Goal: Task Accomplishment & Management: Complete application form

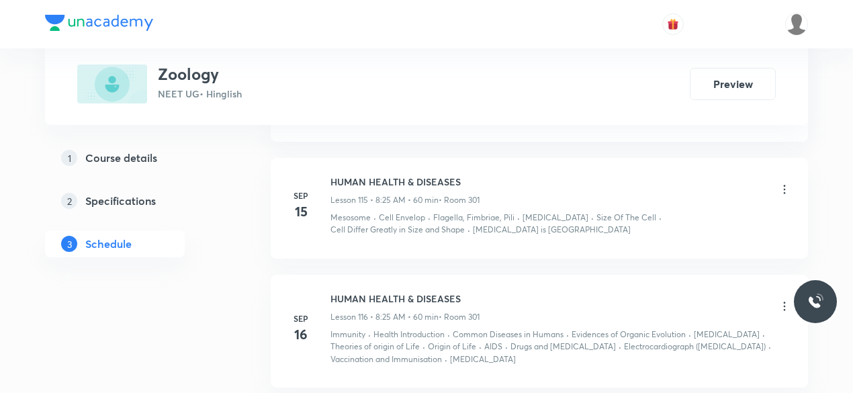
scroll to position [15144, 0]
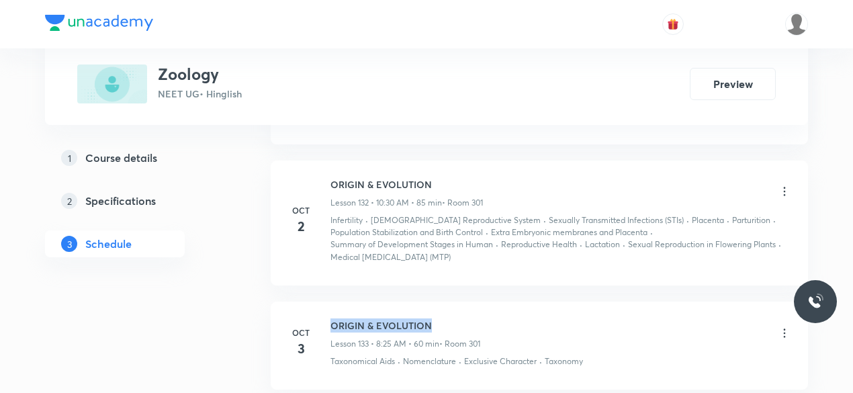
drag, startPoint x: 423, startPoint y: 205, endPoint x: 329, endPoint y: 202, distance: 94.1
click at [329, 318] on div "[DATE] ORIGIN & EVOLUTION Lesson 133 • 8:25 AM • 60 min • Room 301 Taxonomical …" at bounding box center [539, 342] width 504 height 49
copy h6 "ORIGIN & EVOLUTION"
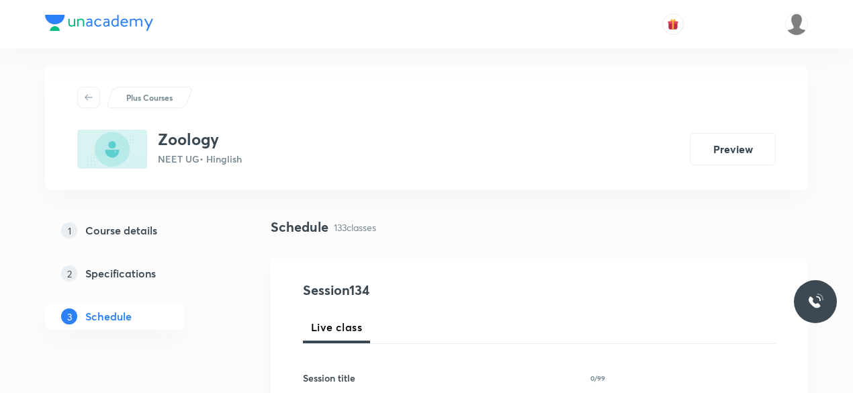
scroll to position [269, 0]
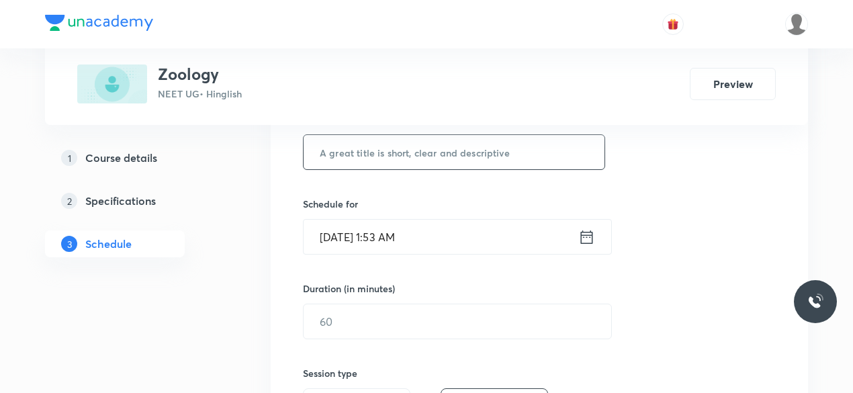
click at [352, 154] on input "text" at bounding box center [453, 152] width 301 height 34
paste input "ORIGIN & EVOLUTION"
type input "ORIGIN & EVOLUTION"
click at [394, 230] on input "[DATE] 1:53 AM" at bounding box center [440, 237] width 275 height 34
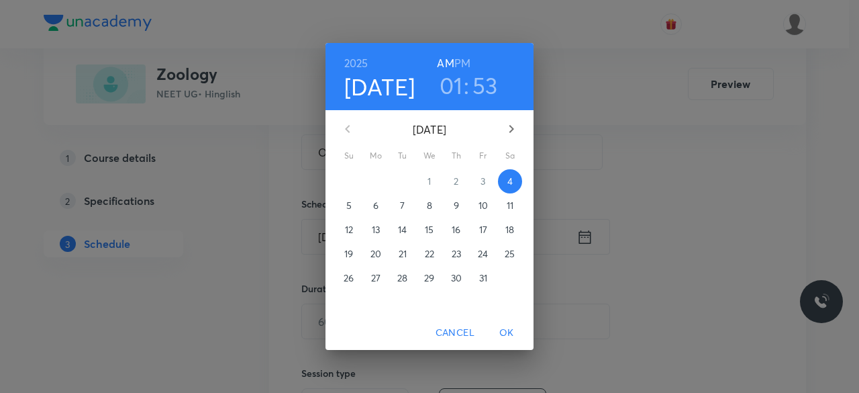
click at [463, 61] on h6 "PM" at bounding box center [463, 63] width 16 height 19
click at [441, 62] on h6 "AM" at bounding box center [445, 63] width 17 height 19
click at [449, 88] on h3 "01" at bounding box center [451, 85] width 23 height 28
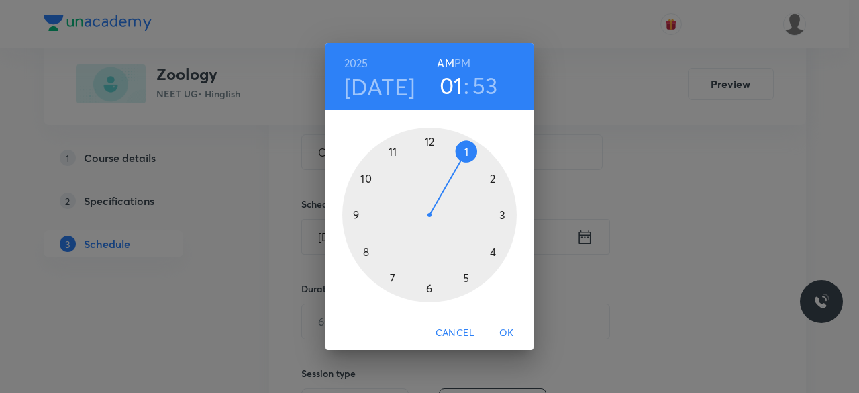
click at [367, 253] on div at bounding box center [429, 215] width 175 height 175
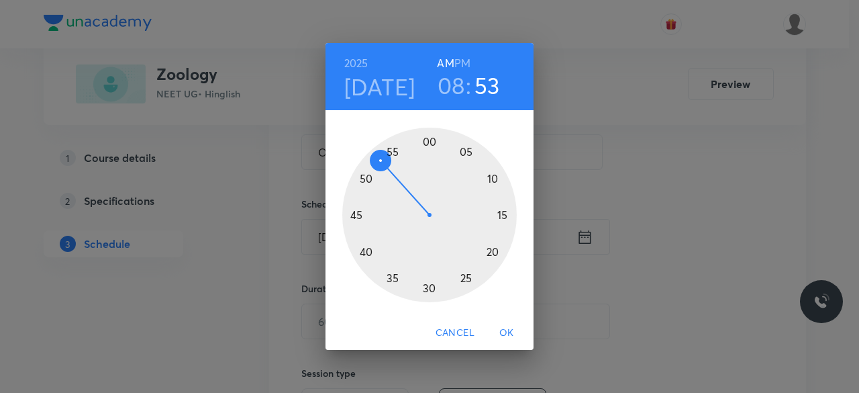
click at [466, 281] on div at bounding box center [429, 215] width 175 height 175
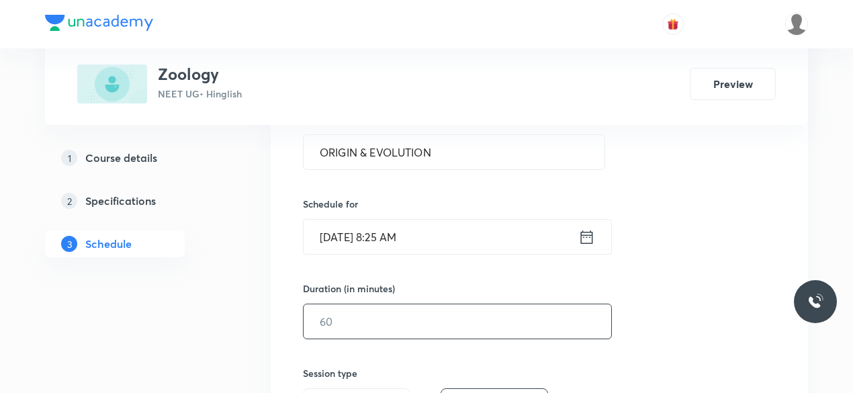
click at [341, 316] on input "text" at bounding box center [457, 321] width 308 height 34
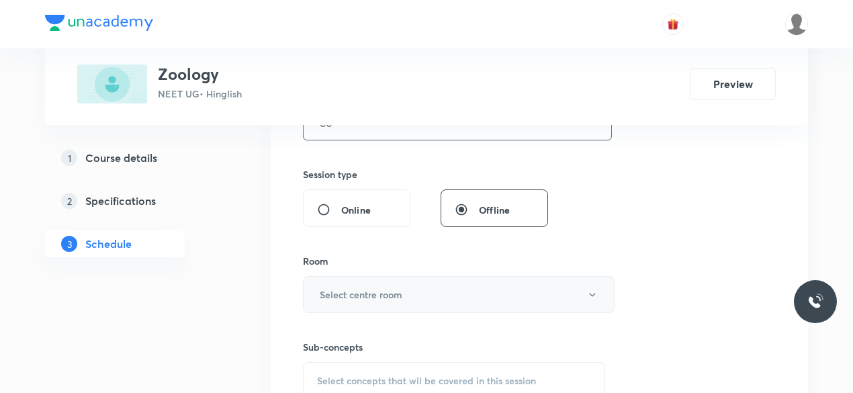
scroll to position [470, 0]
type input "60"
click at [334, 291] on h6 "Select centre room" at bounding box center [361, 292] width 83 height 14
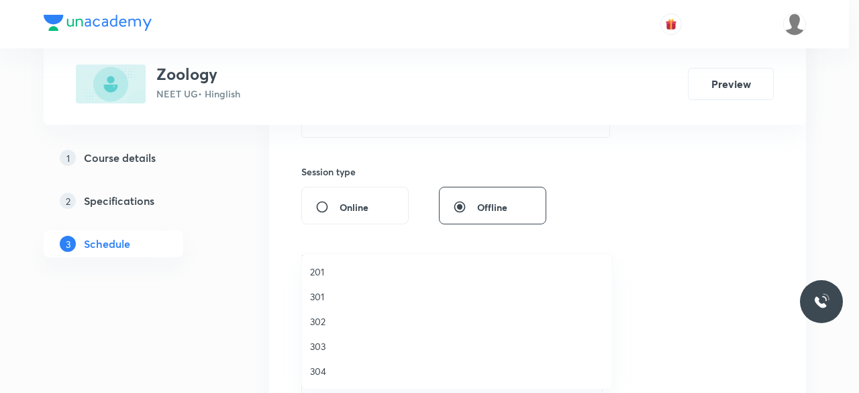
click at [319, 296] on span "301" at bounding box center [457, 296] width 294 height 14
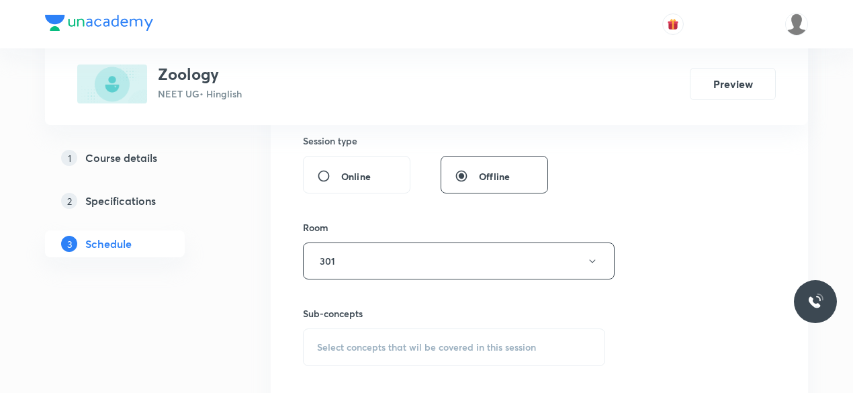
scroll to position [604, 0]
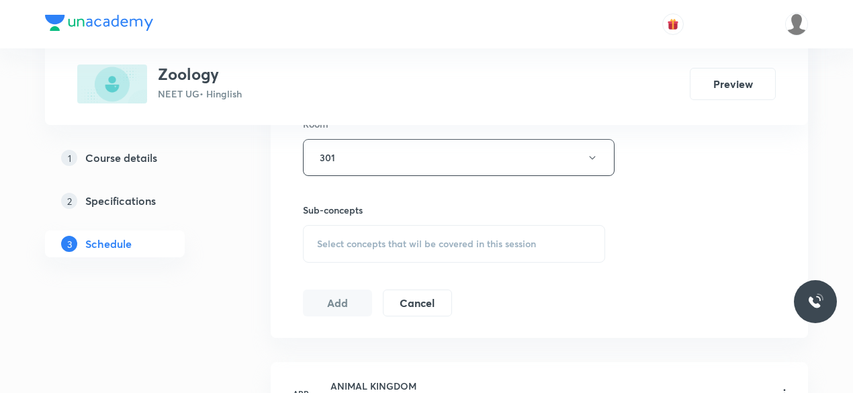
click at [350, 246] on span "Select concepts that wil be covered in this session" at bounding box center [426, 243] width 219 height 11
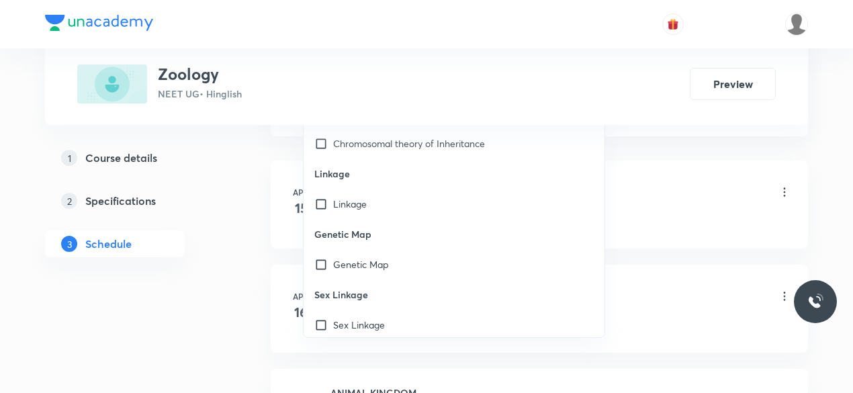
scroll to position [26022, 0]
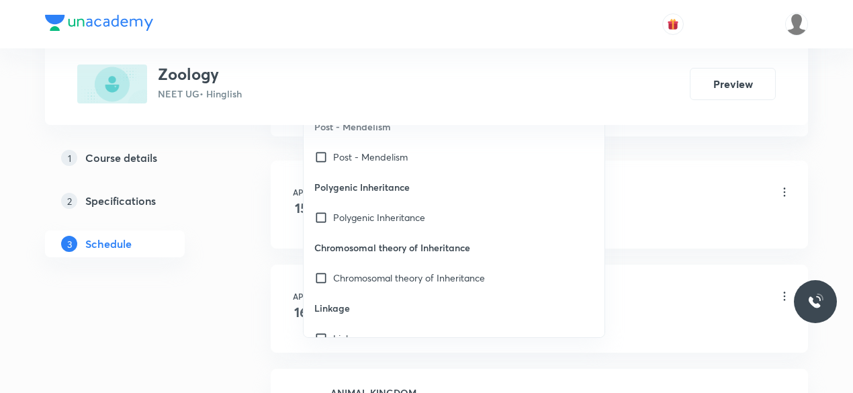
checkbox input "false"
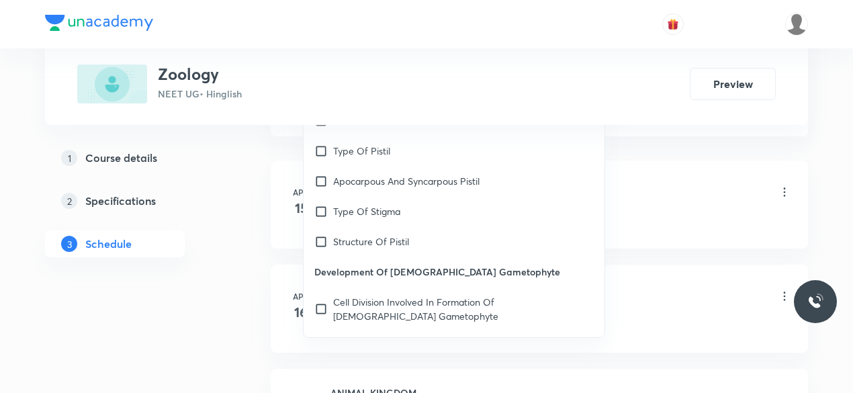
scroll to position [27096, 0]
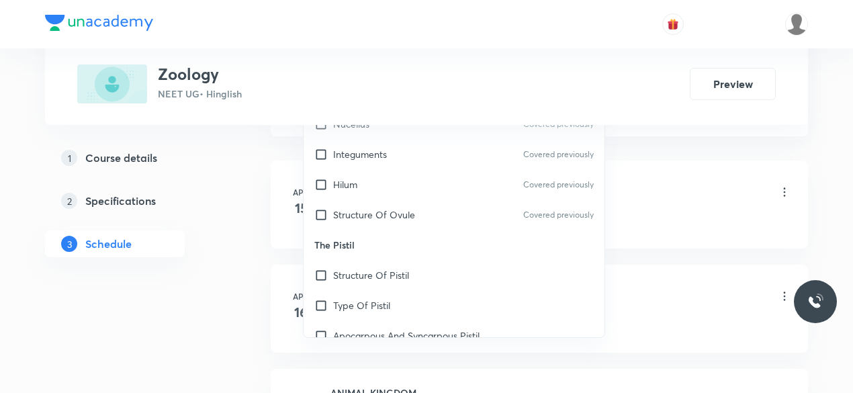
drag, startPoint x: 453, startPoint y: 167, endPoint x: 420, endPoint y: 220, distance: 62.1
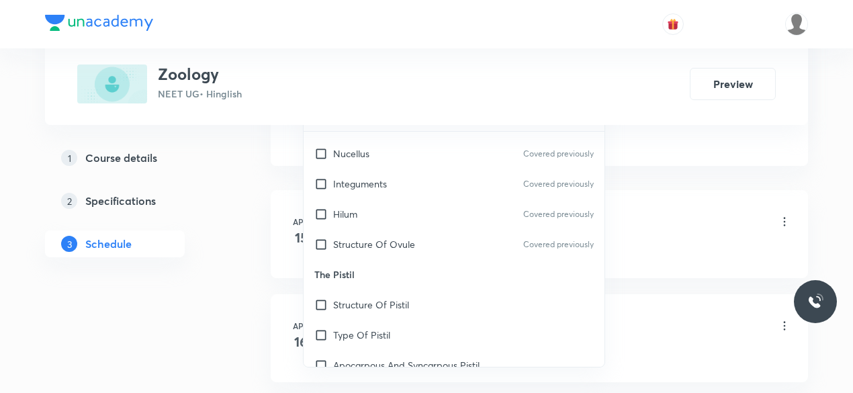
drag, startPoint x: 402, startPoint y: 228, endPoint x: 397, endPoint y: 249, distance: 21.3
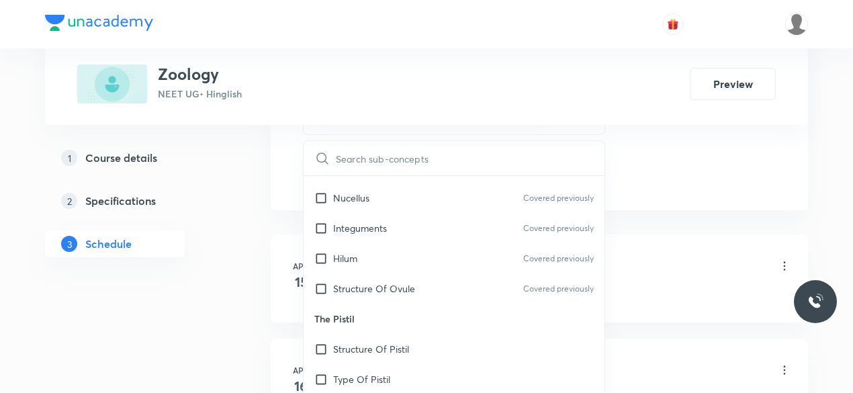
checkbox input "true"
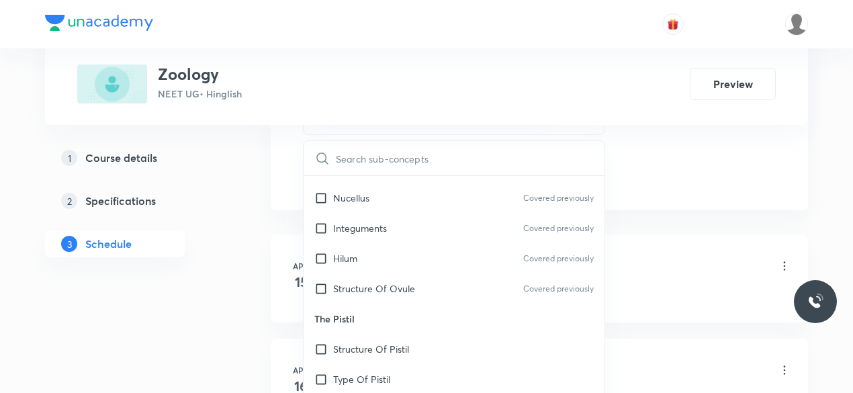
checkbox input "true"
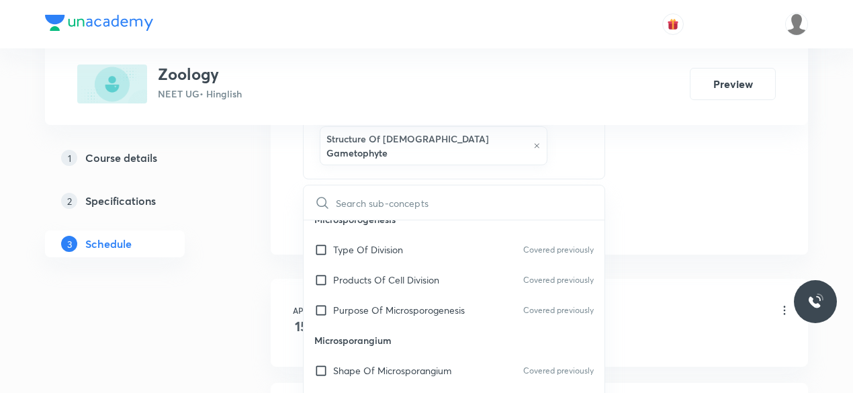
scroll to position [27701, 0]
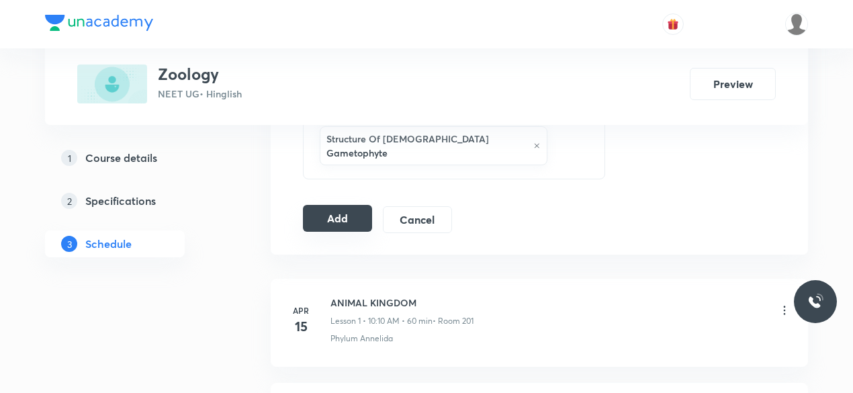
click at [332, 205] on button "Add" at bounding box center [337, 218] width 69 height 27
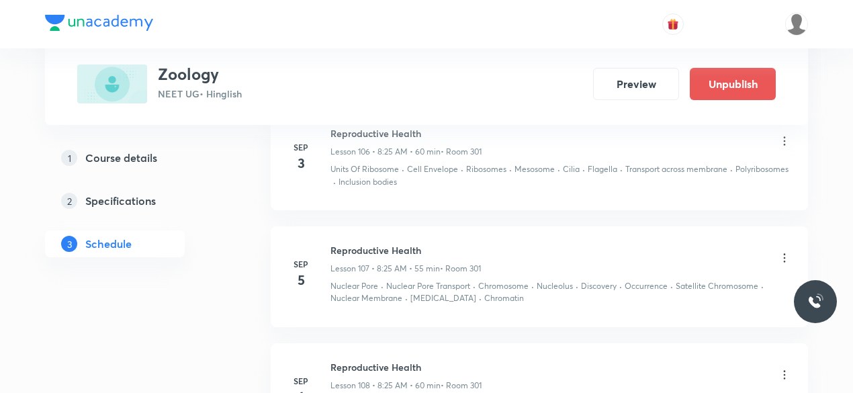
scroll to position [14632, 0]
